Goal: Transaction & Acquisition: Purchase product/service

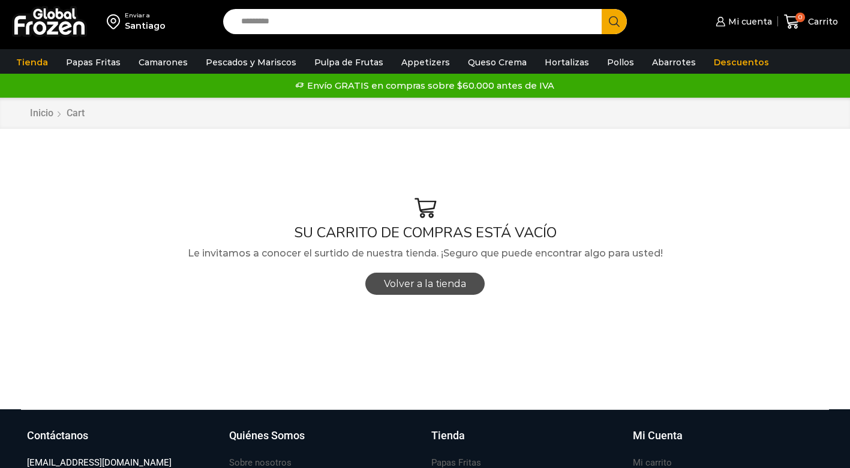
click at [434, 287] on span "Volver a la tienda" at bounding box center [425, 283] width 82 height 11
click at [441, 285] on span "Volver a la tienda" at bounding box center [425, 283] width 82 height 11
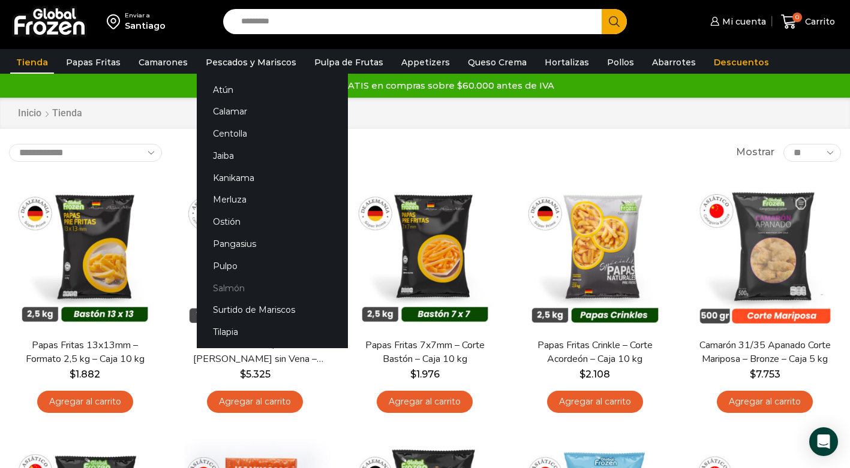
click at [230, 287] on link "Salmón" at bounding box center [272, 288] width 151 height 22
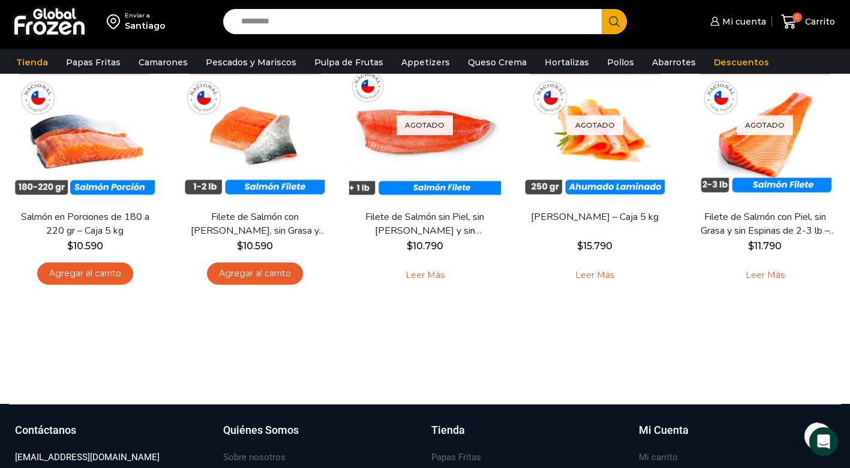
scroll to position [134, 0]
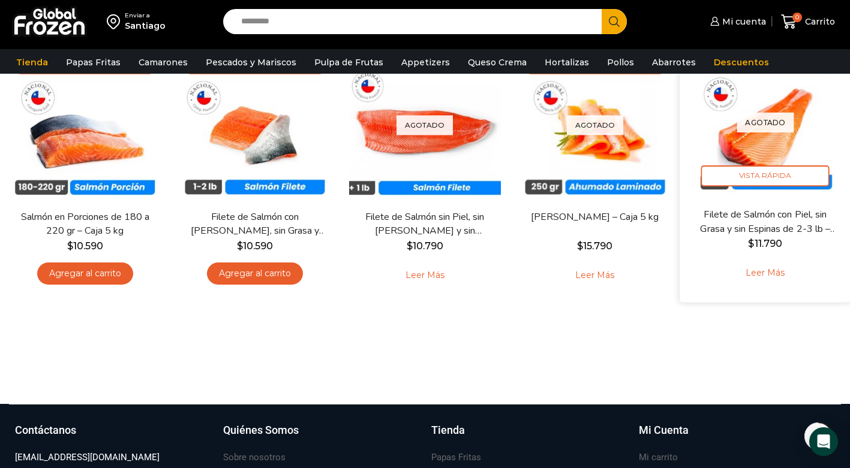
click at [778, 147] on img at bounding box center [764, 122] width 153 height 153
